Goal: Go to known website: Access a specific website the user already knows

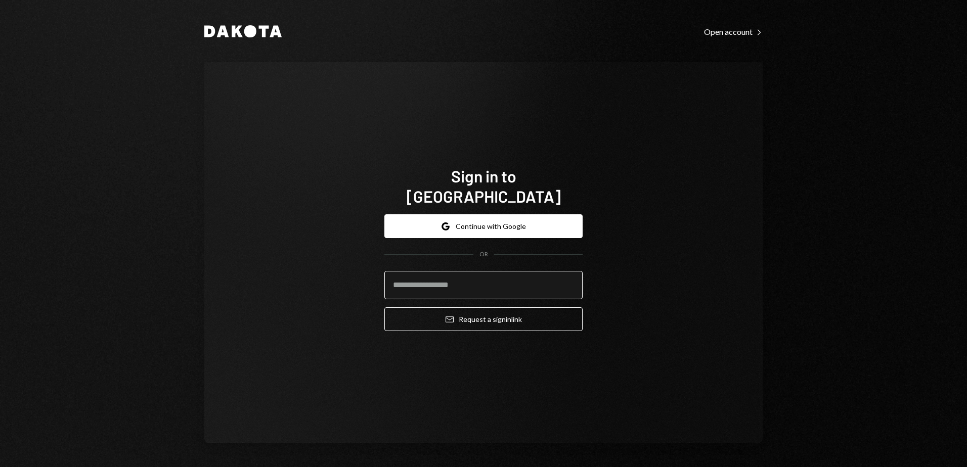
click at [463, 281] on input "email" at bounding box center [483, 285] width 198 height 28
type input "**********"
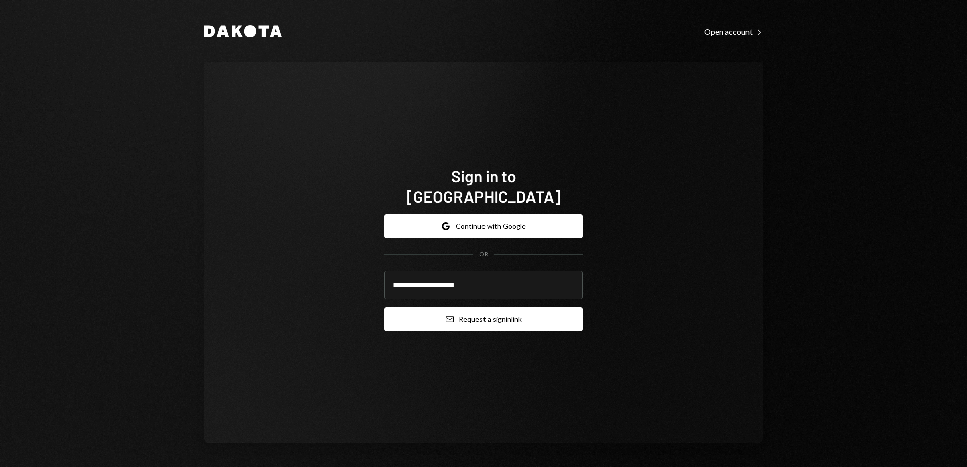
click at [483, 312] on button "Email Request a sign in link" at bounding box center [483, 319] width 198 height 24
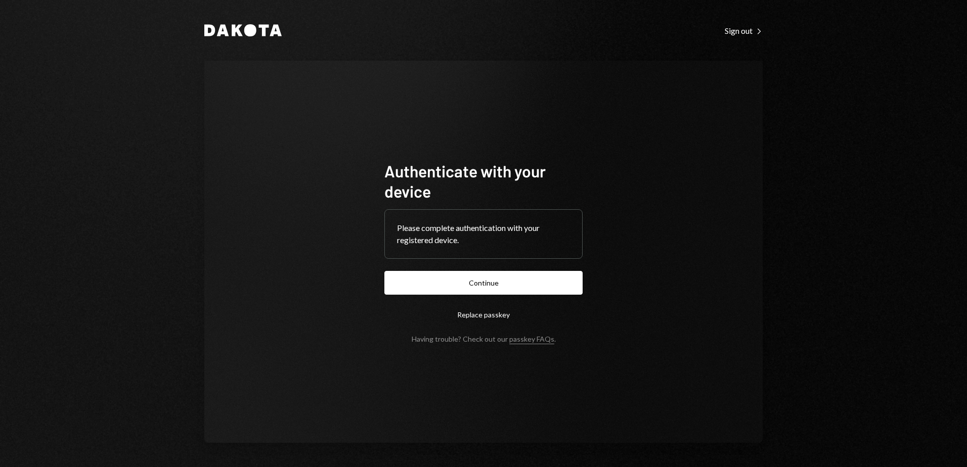
click at [476, 286] on button "Continue" at bounding box center [483, 283] width 198 height 24
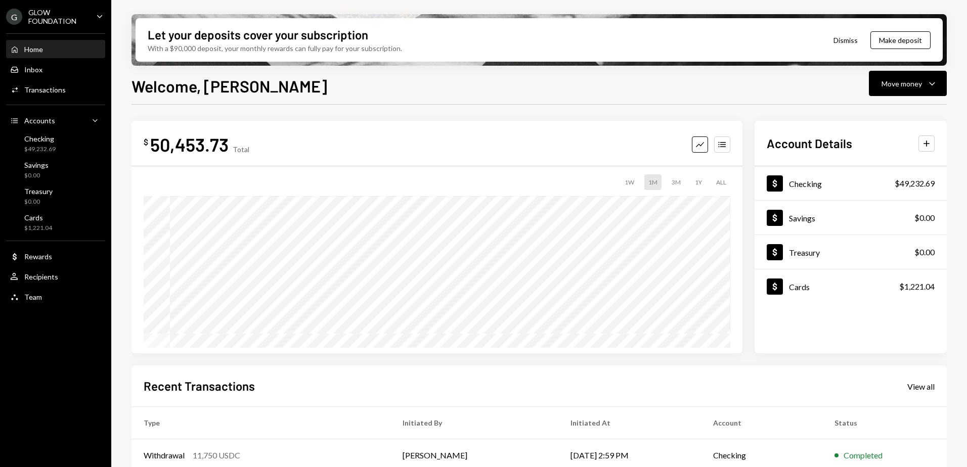
click at [92, 21] on div "G GLOW FOUNDATION Caret Down" at bounding box center [55, 16] width 111 height 17
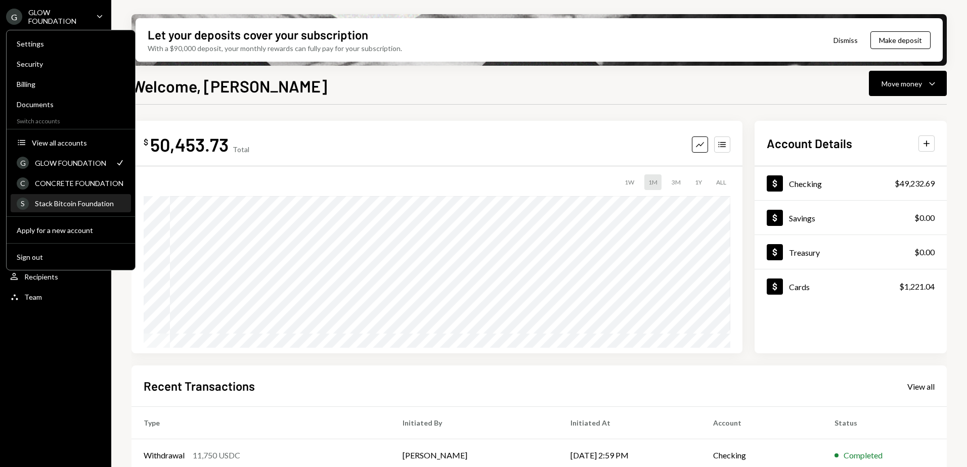
click at [54, 206] on div "Stack Bitcoin Foundation" at bounding box center [80, 203] width 90 height 9
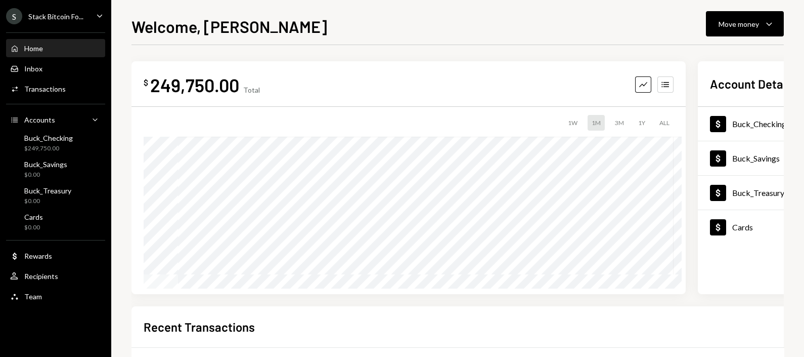
drag, startPoint x: 495, startPoint y: 7, endPoint x: 473, endPoint y: 18, distance: 24.9
click at [473, 18] on div "Welcome, [PERSON_NAME] Move money Caret Down" at bounding box center [457, 25] width 652 height 22
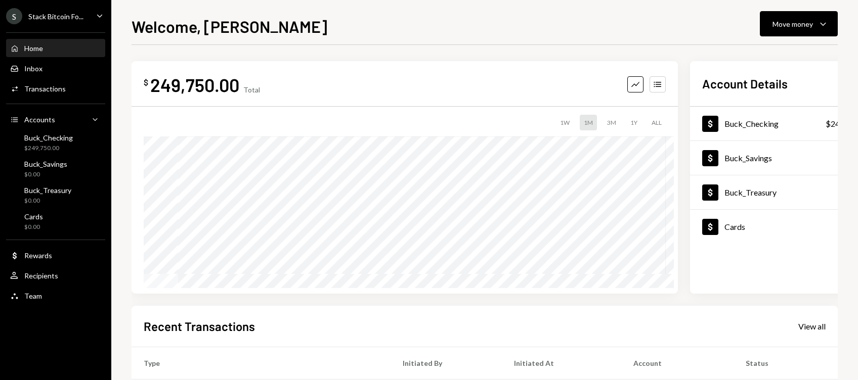
drag, startPoint x: 770, startPoint y: 2, endPoint x: 497, endPoint y: 19, distance: 274.2
click at [497, 19] on div "Welcome, [PERSON_NAME] Move money Caret Down" at bounding box center [484, 25] width 706 height 22
